Goal: Task Accomplishment & Management: Manage account settings

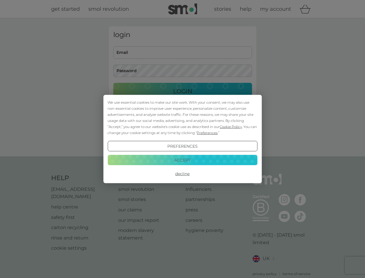
click at [231, 126] on span "Cookie Policy" at bounding box center [231, 126] width 22 height 4
click at [207, 133] on div "login Email Password Login ● ● ● ● ● ● ● ● ● ● ● ● ● ● ● ● ● ● ● ● ● ● ● ● ● ● …" at bounding box center [183, 87] width 148 height 122
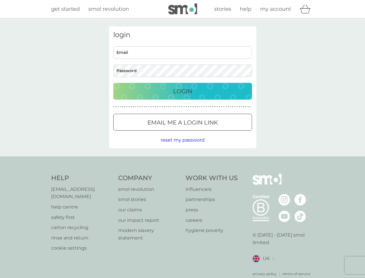
click at [183, 146] on div "login Email Password Login ● ● ● ● ● ● ● ● ● ● ● ● ● ● ● ● ● ● ● ● ● ● ● ● ● ● …" at bounding box center [183, 87] width 148 height 122
click at [183, 174] on div "Help [EMAIL_ADDRESS][DOMAIN_NAME] help centre safety first carton recycling rin…" at bounding box center [182, 225] width 263 height 103
click at [183, 160] on div "Help [EMAIL_ADDRESS][DOMAIN_NAME] help centre safety first carton recycling rin…" at bounding box center [182, 224] width 365 height 137
